Goal: Task Accomplishment & Management: Manage account settings

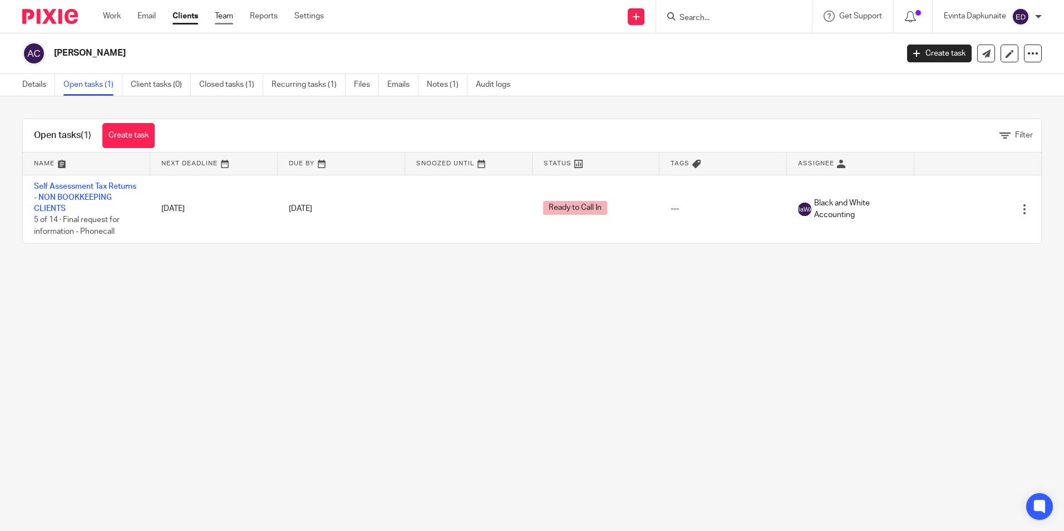
click at [229, 18] on link "Team" at bounding box center [224, 16] width 18 height 11
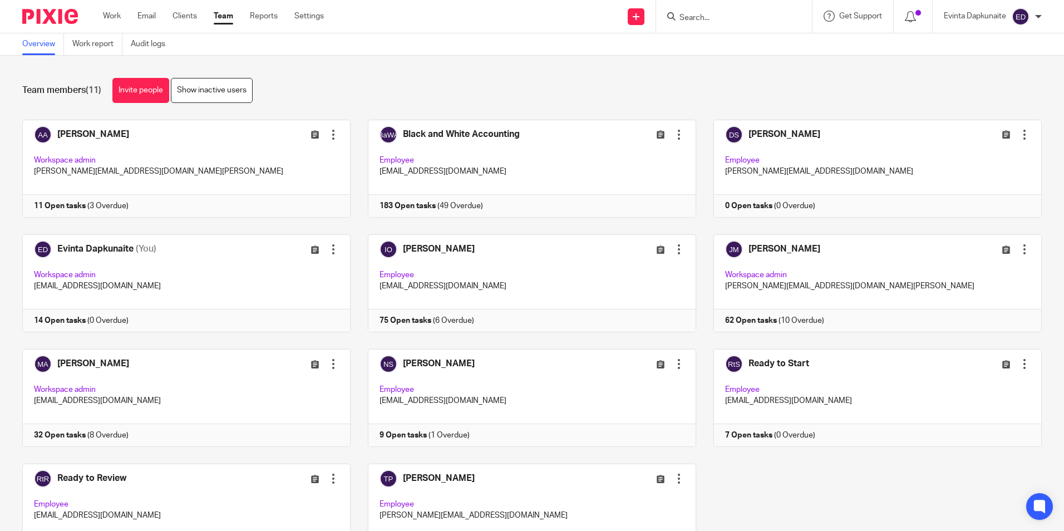
click at [704, 17] on input "Search" at bounding box center [728, 18] width 100 height 10
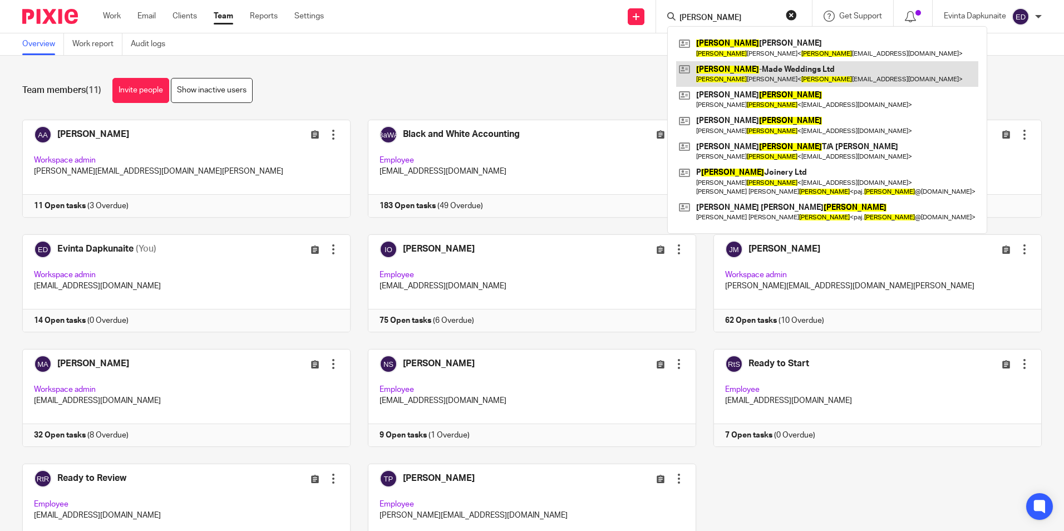
type input "taylor"
click at [708, 69] on link at bounding box center [827, 74] width 302 height 26
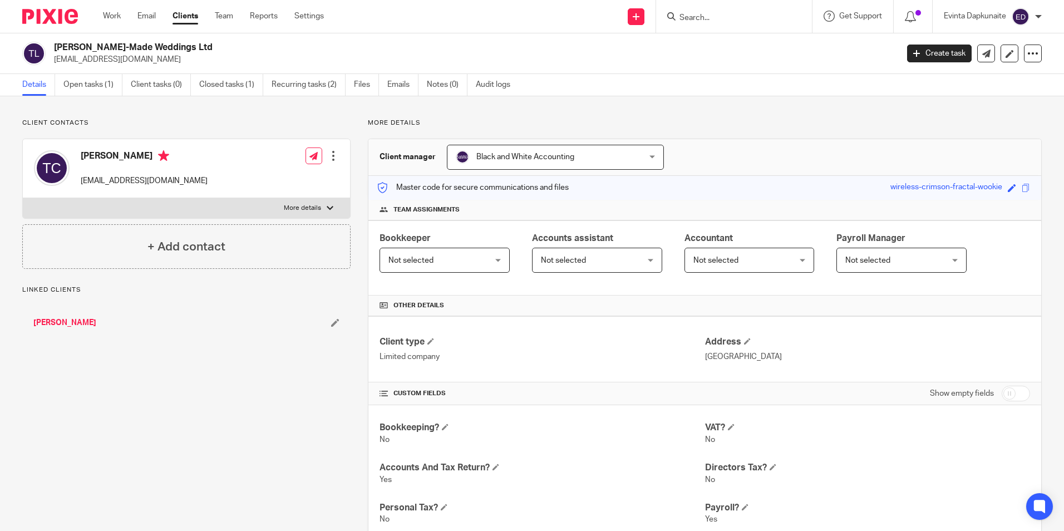
click at [1011, 192] on div "Save wireless-crimson-fractal-wookie" at bounding box center [961, 187] width 142 height 13
click at [1021, 191] on span at bounding box center [1025, 188] width 8 height 8
click at [100, 85] on link "Open tasks (1)" at bounding box center [92, 85] width 59 height 22
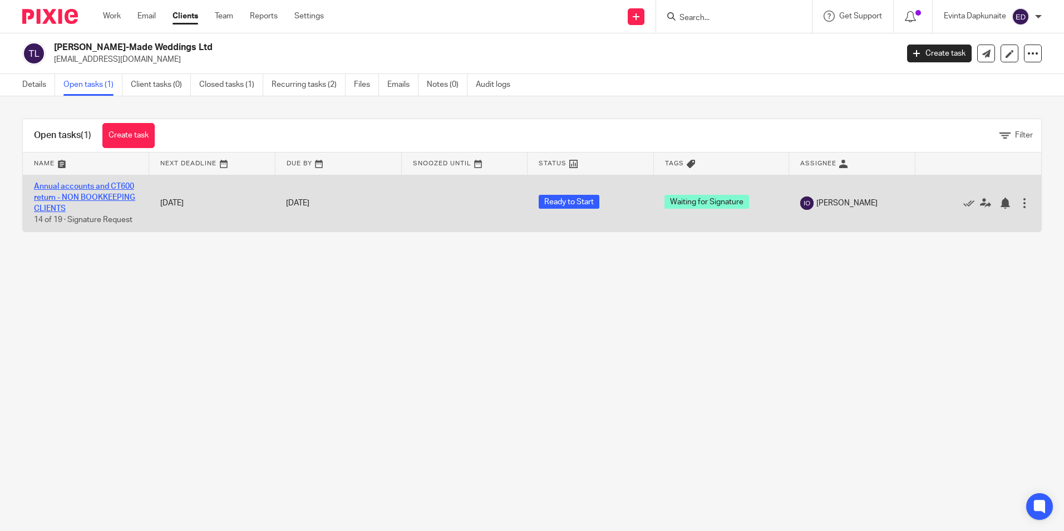
click at [97, 195] on link "Annual accounts and CT600 return - NON BOOKKEEPING CLIENTS" at bounding box center [84, 197] width 101 height 31
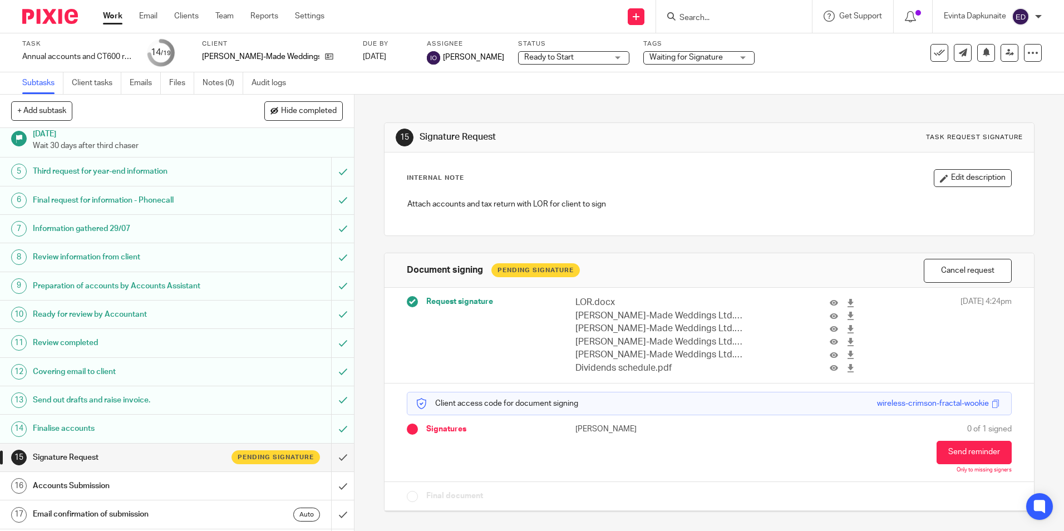
scroll to position [157, 0]
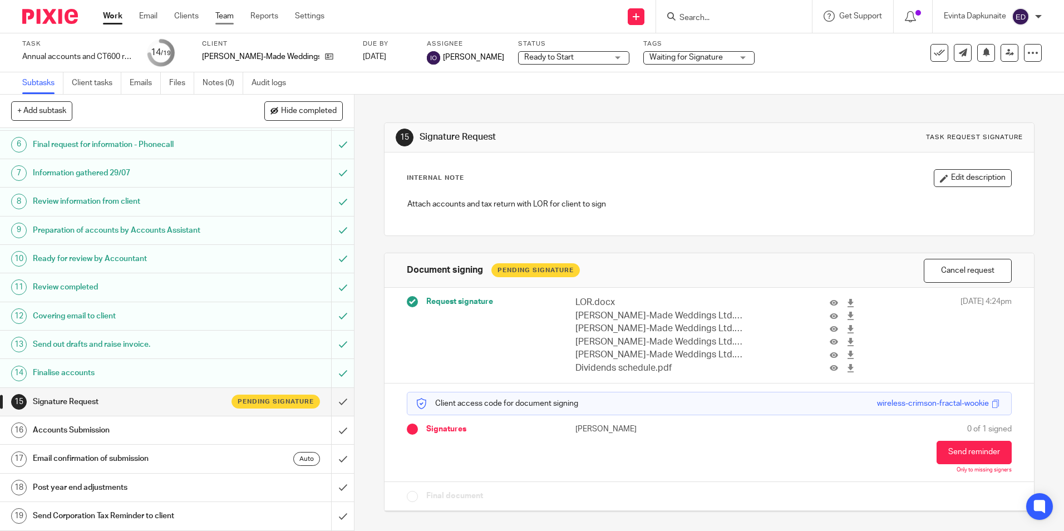
click at [231, 19] on link "Team" at bounding box center [224, 16] width 18 height 11
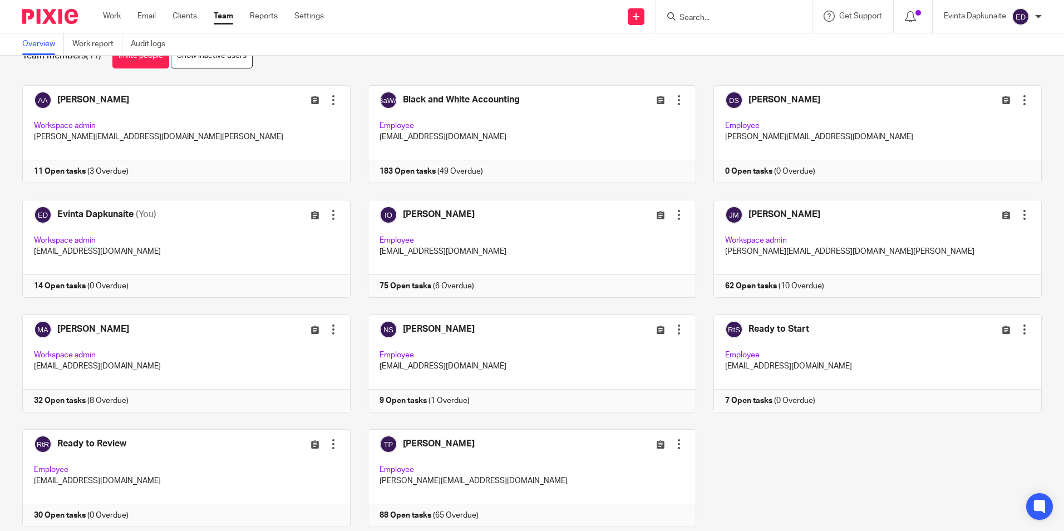
scroll to position [70, 0]
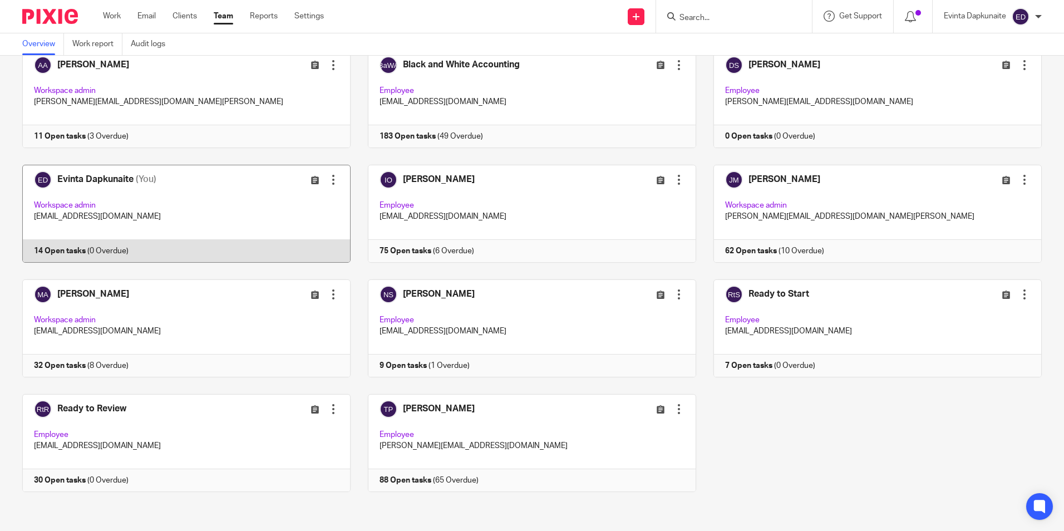
click at [141, 232] on link at bounding box center [177, 214] width 345 height 98
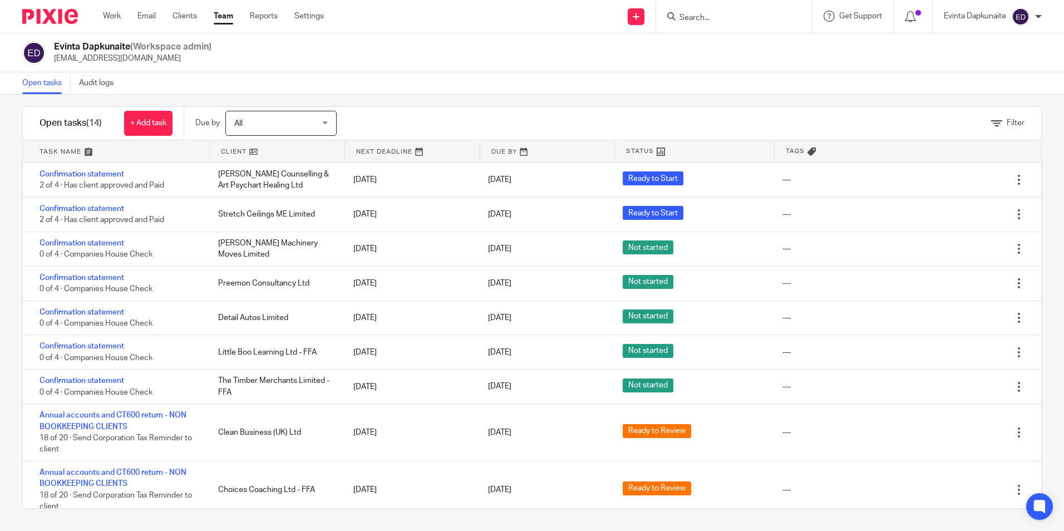
click at [226, 16] on link "Team" at bounding box center [223, 16] width 19 height 11
